Goal: Task Accomplishment & Management: Use online tool/utility

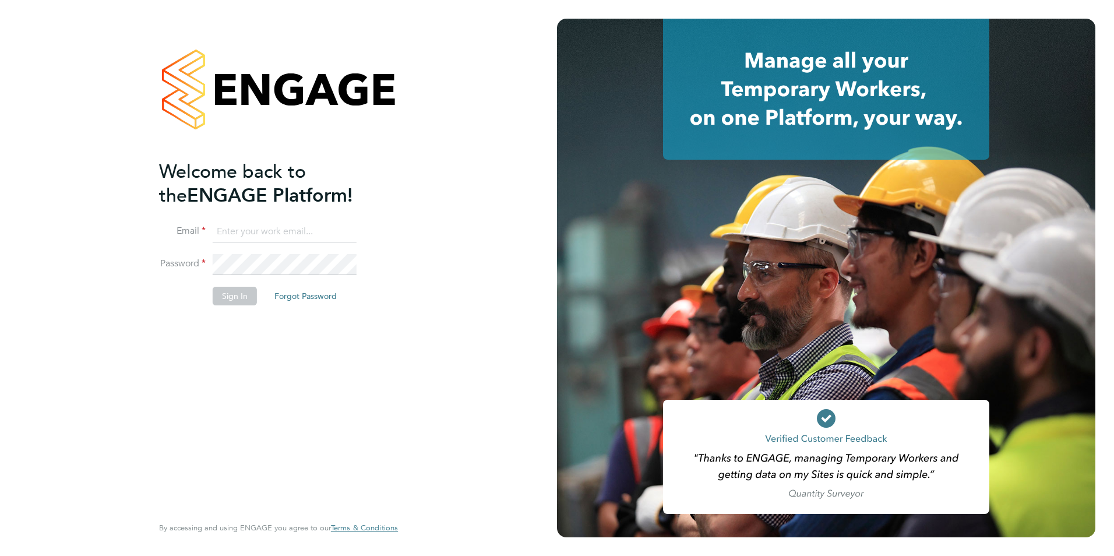
type input "[EMAIL_ADDRESS][DOMAIN_NAME]"
click at [237, 291] on button "Sign In" at bounding box center [235, 296] width 44 height 19
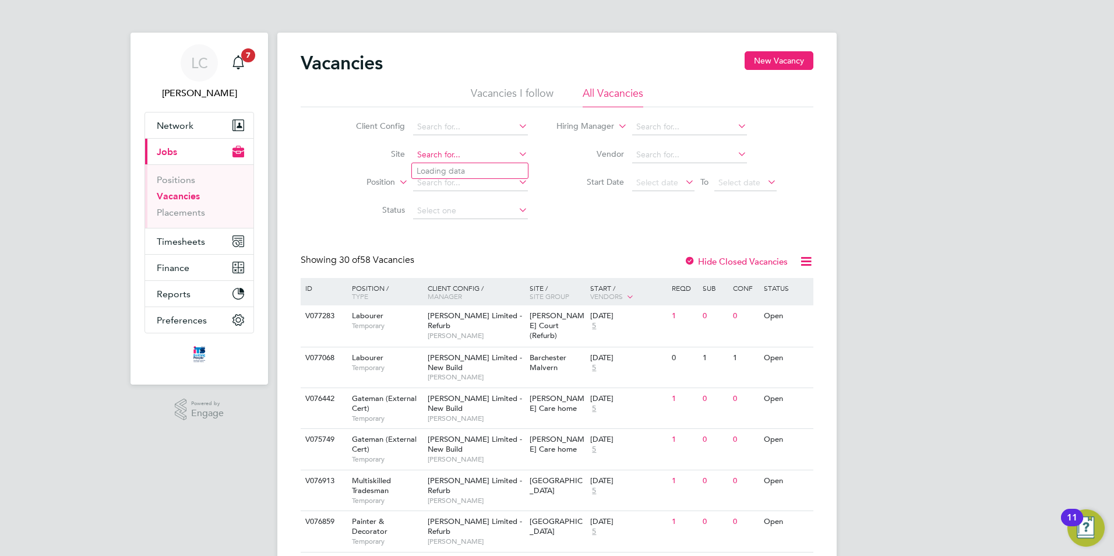
click at [432, 150] on input at bounding box center [470, 155] width 115 height 16
click at [467, 168] on li "Long Marston ( Fern leigh Park)" at bounding box center [506, 171] width 188 height 16
type input "Long Marston (Fernleigh Park)"
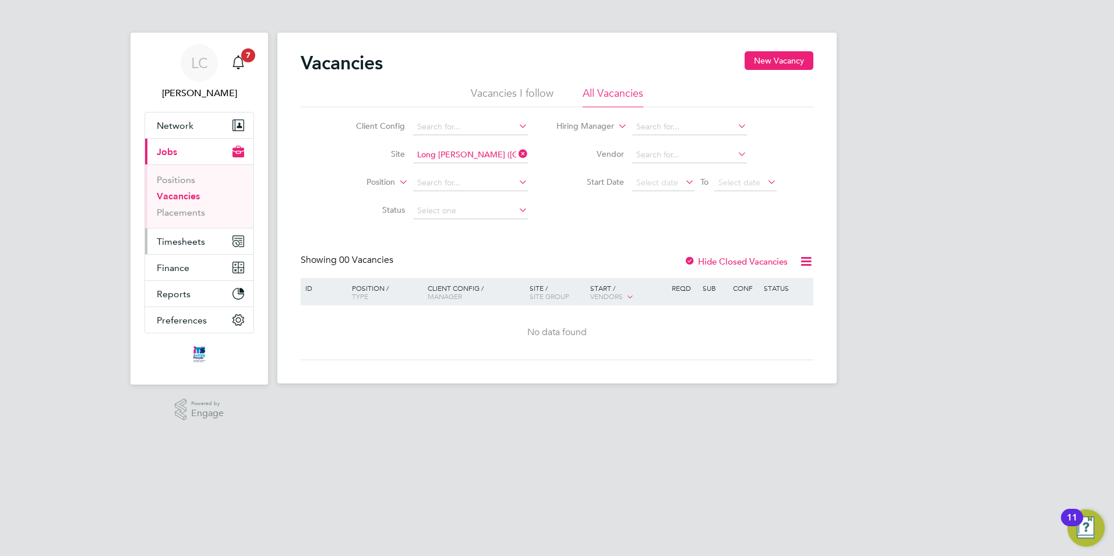
click at [167, 236] on span "Timesheets" at bounding box center [181, 241] width 48 height 11
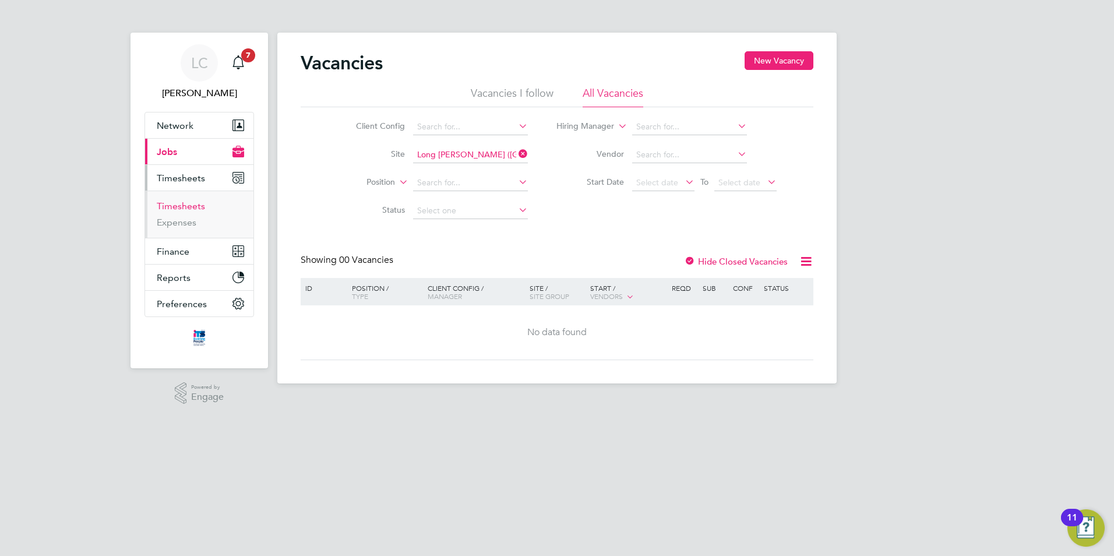
click at [178, 207] on link "Timesheets" at bounding box center [181, 206] width 48 height 11
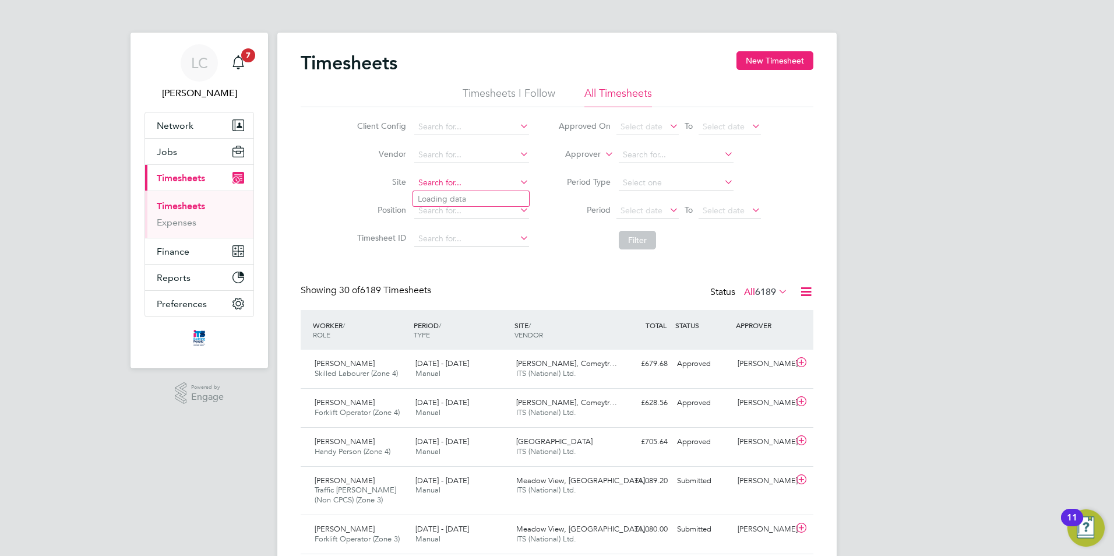
click at [428, 181] on input at bounding box center [471, 183] width 115 height 16
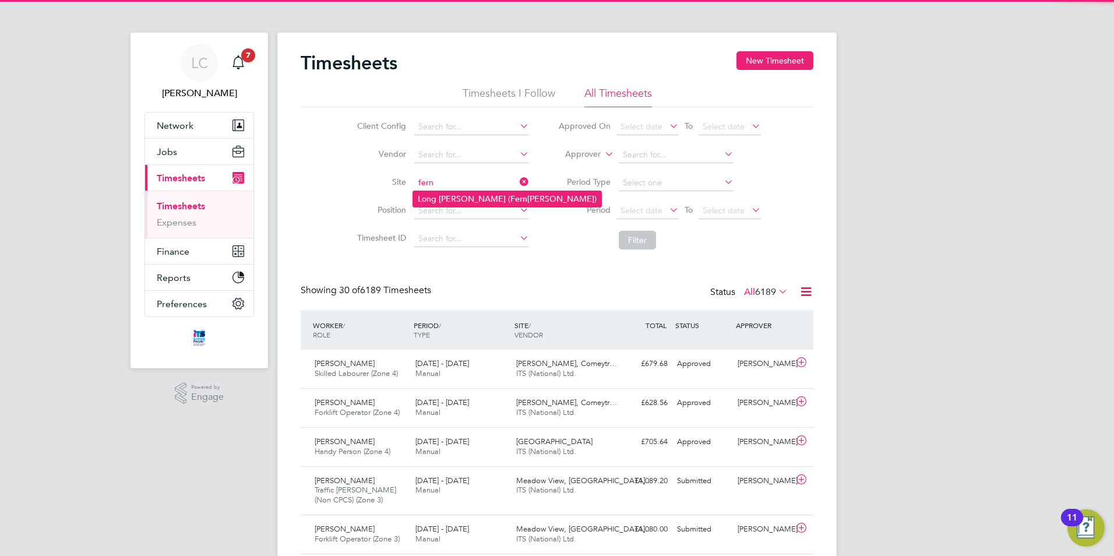
click at [511, 196] on b "Fern" at bounding box center [519, 199] width 17 height 10
type input "Long Marston (Fernleigh Park)"
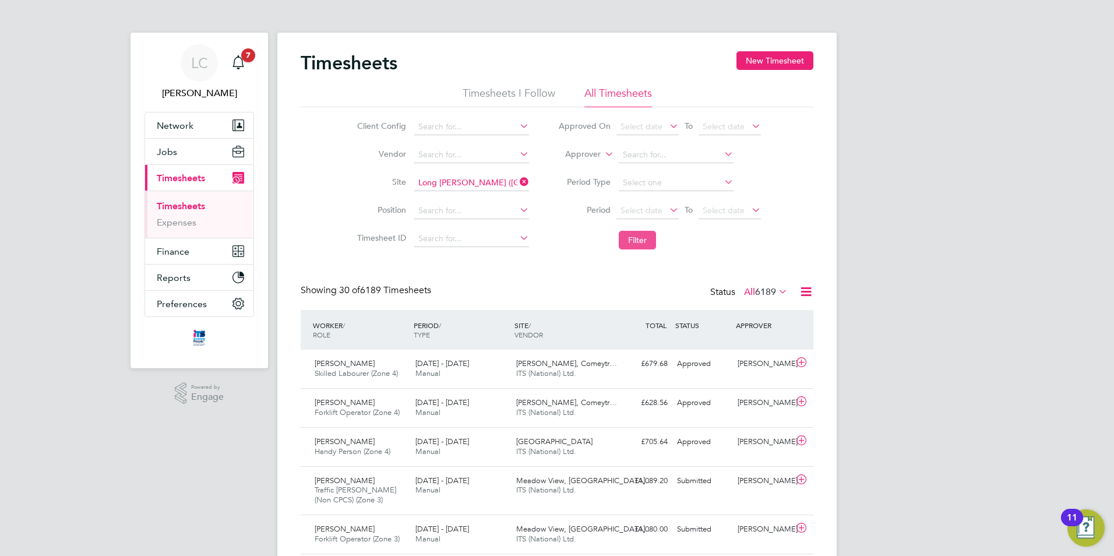
click at [645, 237] on button "Filter" at bounding box center [637, 240] width 37 height 19
